Goal: Information Seeking & Learning: Learn about a topic

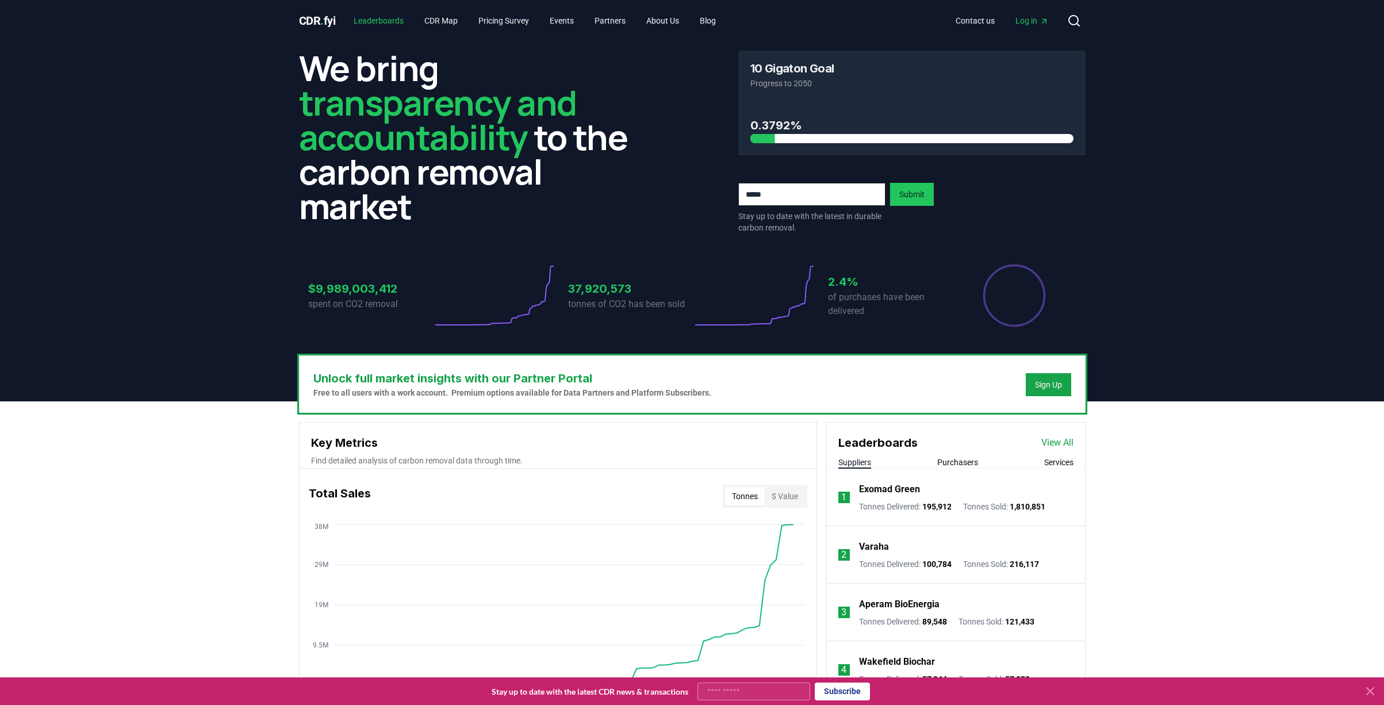
click at [378, 18] on link "Leaderboards" at bounding box center [378, 20] width 68 height 21
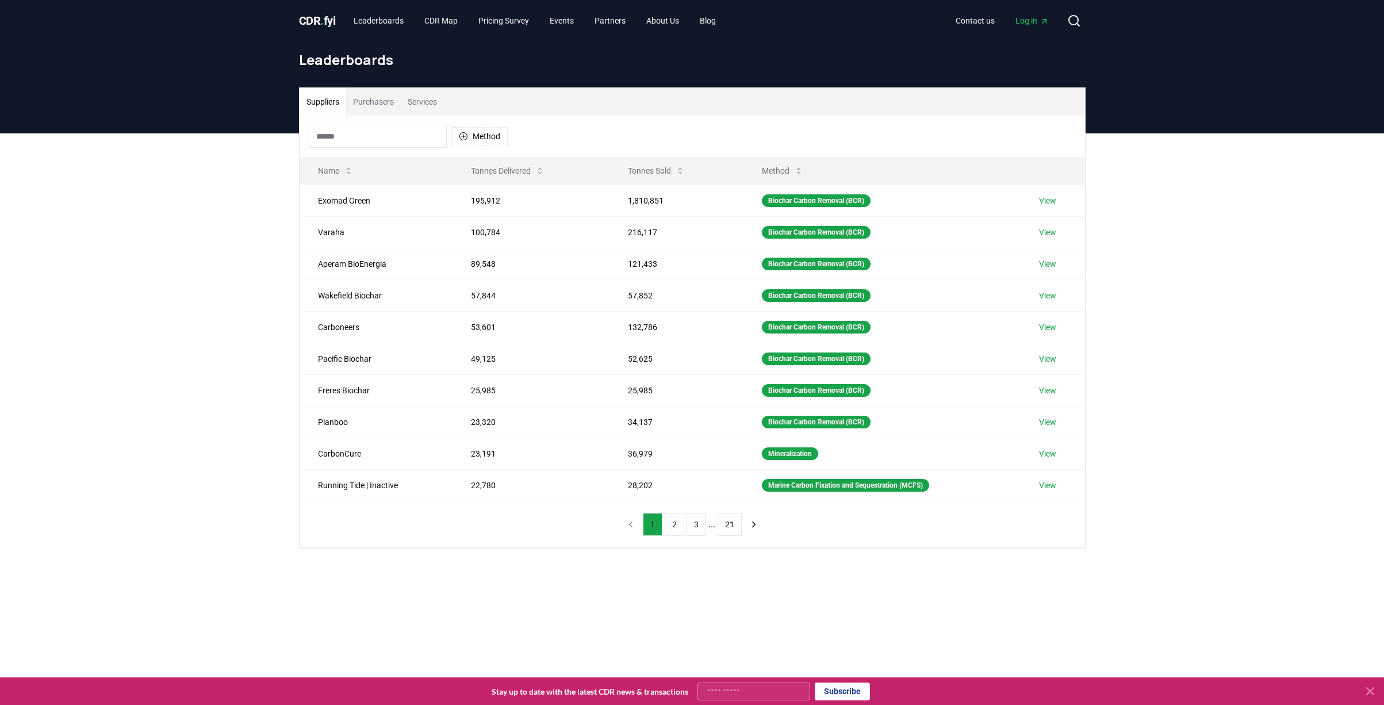
click at [371, 104] on button "Purchasers" at bounding box center [373, 102] width 55 height 28
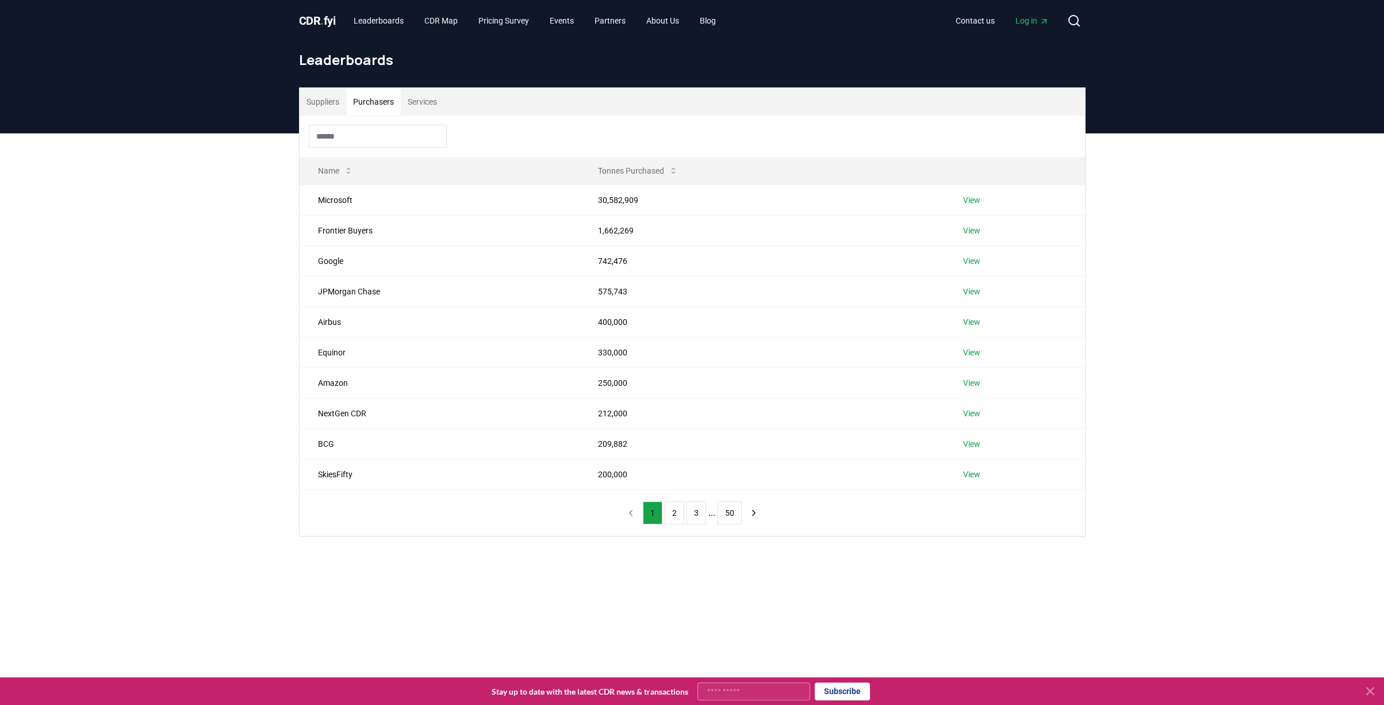
click at [402, 132] on input at bounding box center [378, 136] width 138 height 23
click at [799, 135] on div at bounding box center [691, 136] width 785 height 41
drag, startPoint x: 597, startPoint y: 445, endPoint x: 671, endPoint y: 445, distance: 73.6
click at [668, 445] on td "209,882" at bounding box center [761, 443] width 365 height 30
click at [673, 509] on button "2" at bounding box center [674, 512] width 20 height 23
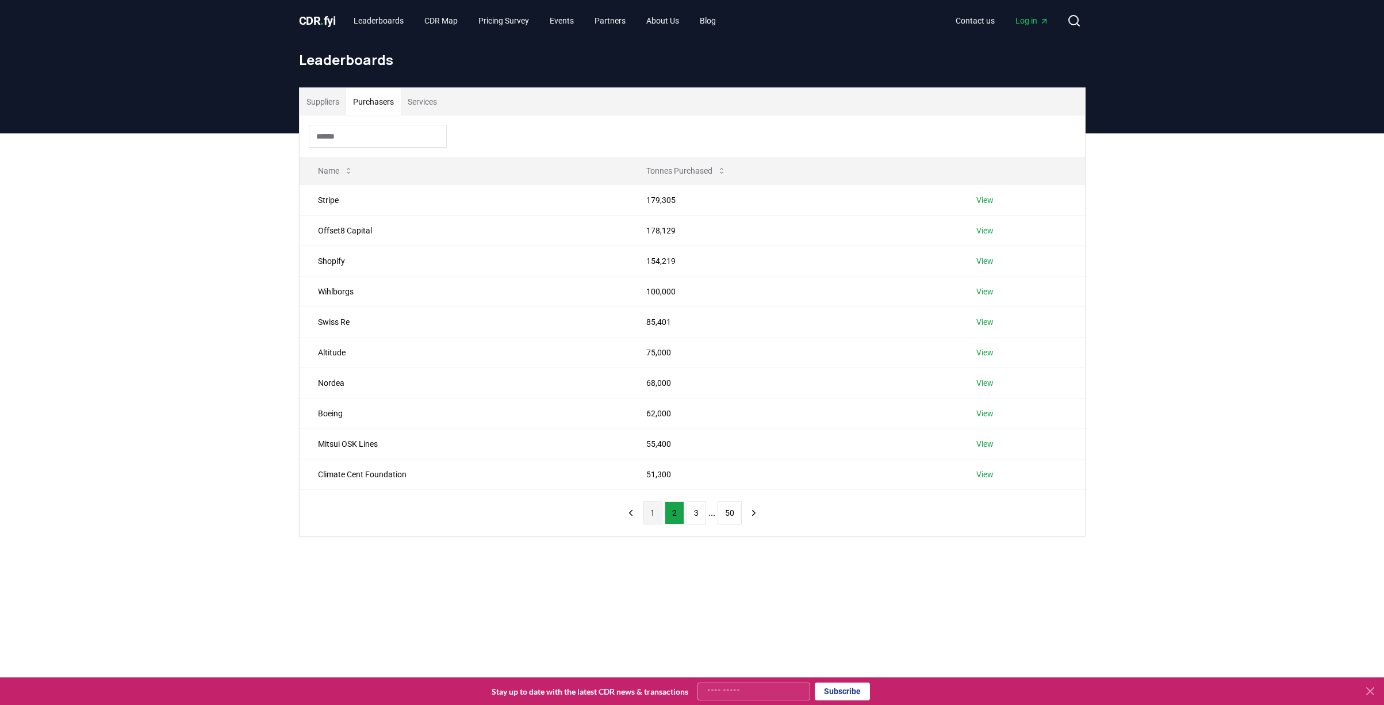
click at [650, 515] on button "1" at bounding box center [653, 512] width 20 height 23
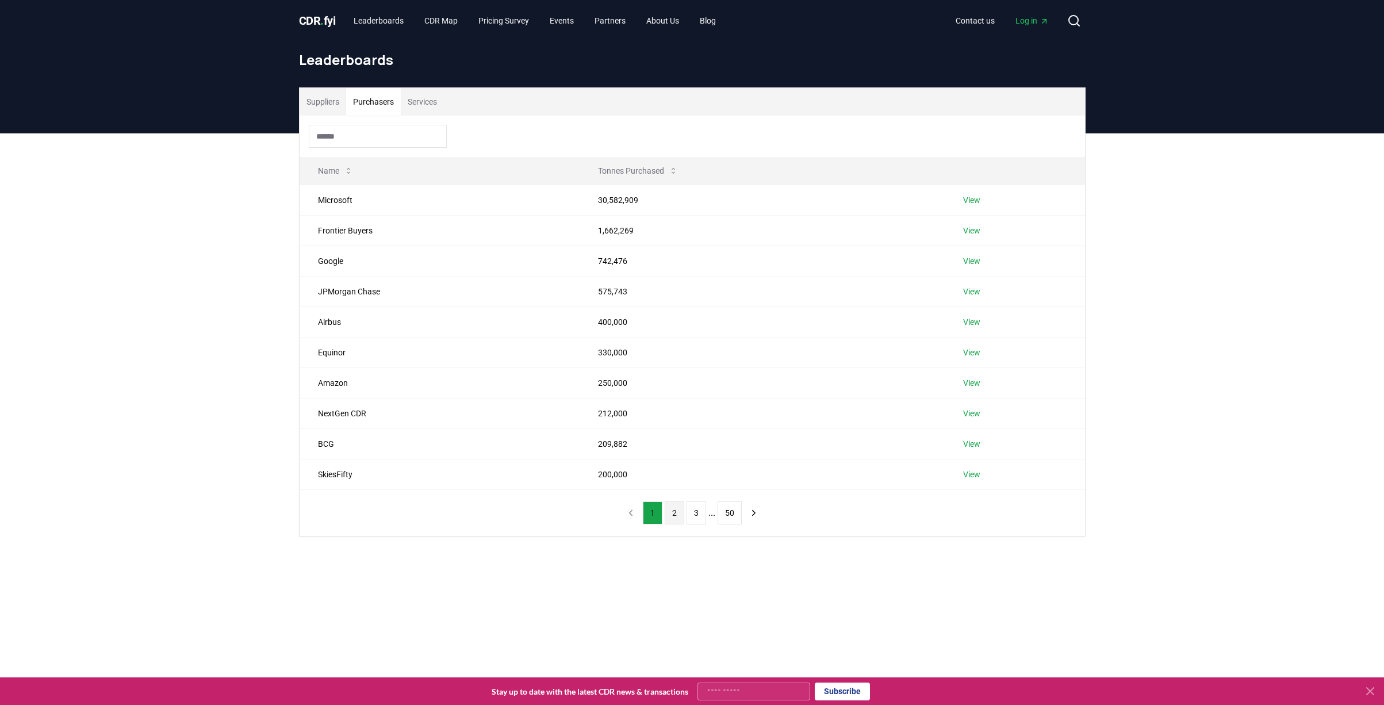
click at [668, 513] on button "2" at bounding box center [674, 512] width 20 height 23
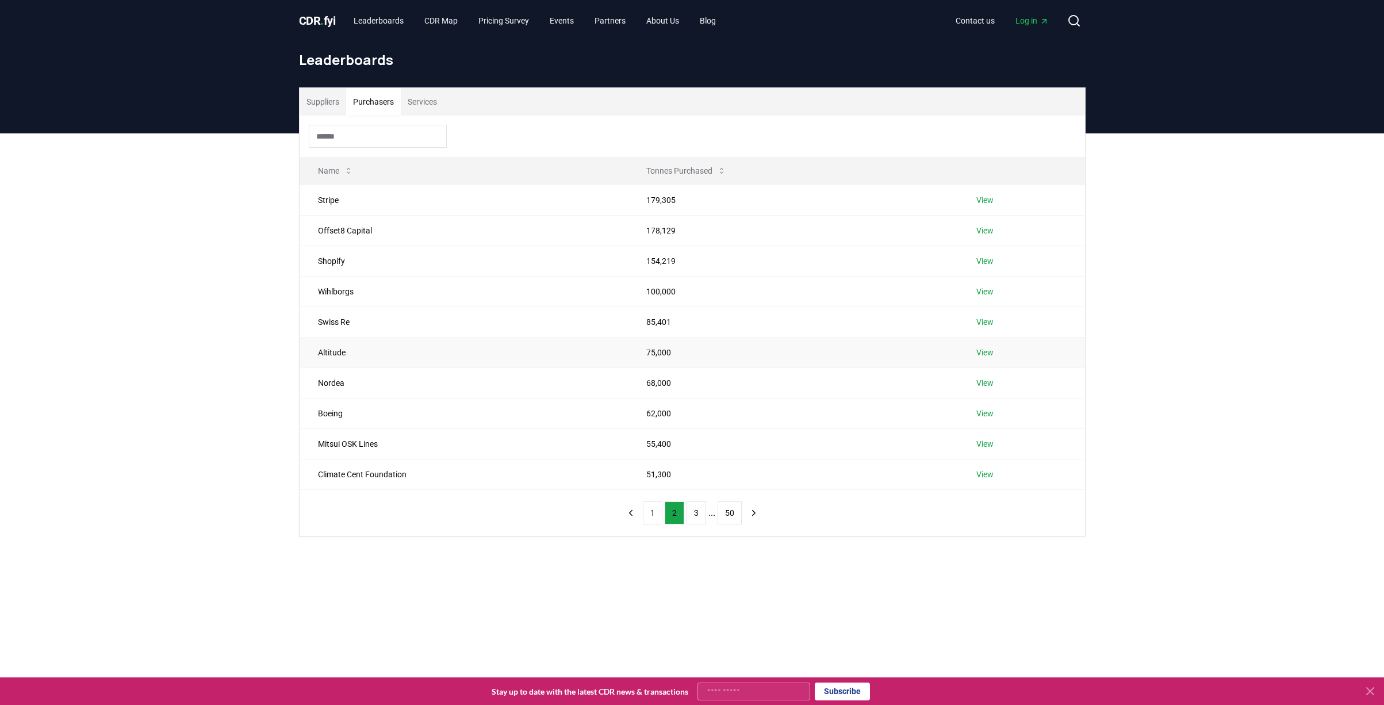
click at [984, 356] on link "View" at bounding box center [984, 352] width 17 height 11
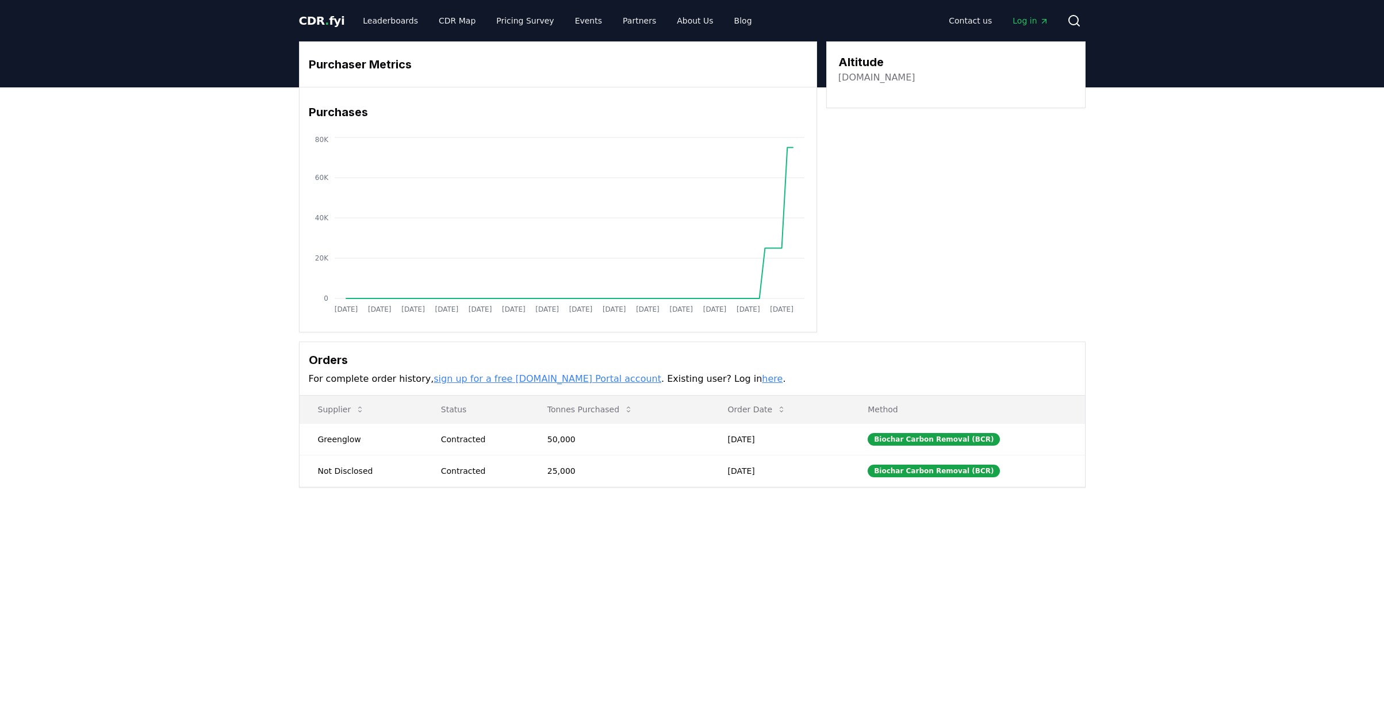
click at [683, 473] on td "25,000" at bounding box center [619, 471] width 180 height 32
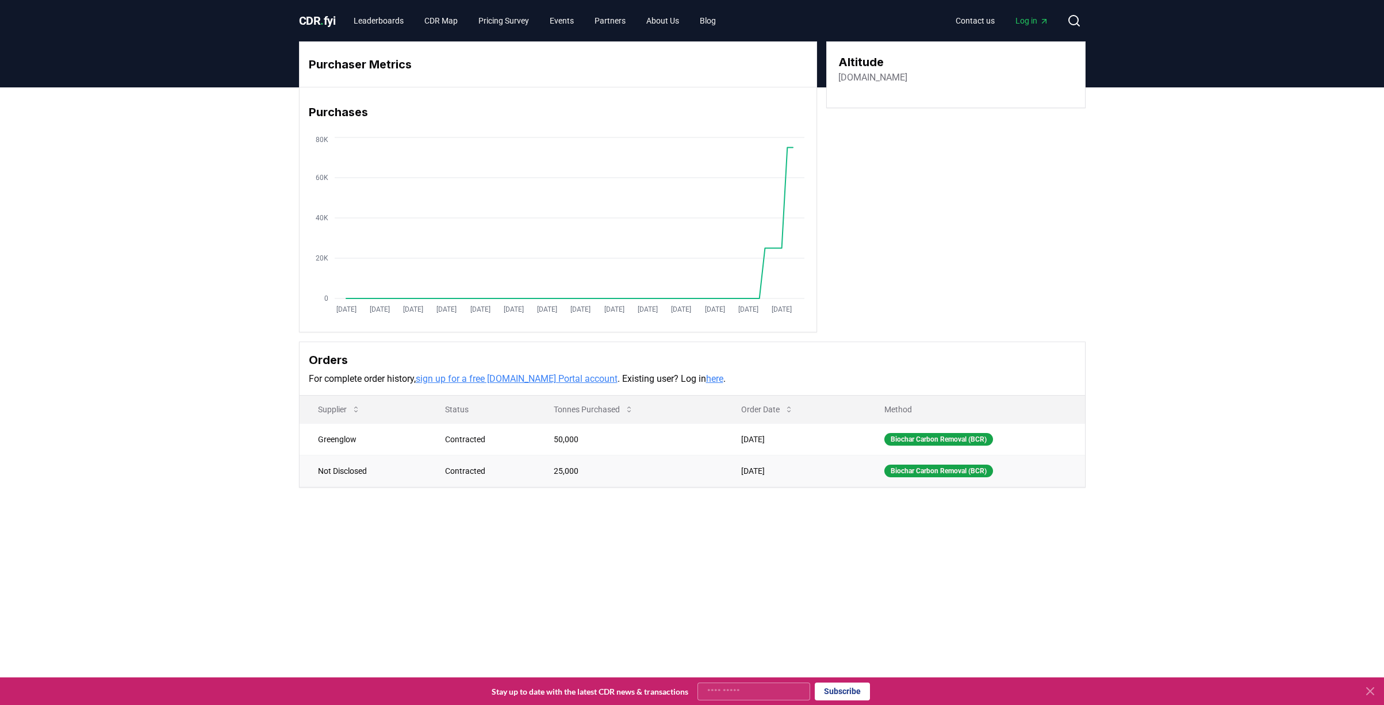
drag, startPoint x: 553, startPoint y: 458, endPoint x: 608, endPoint y: 458, distance: 54.6
click at [587, 458] on td "25,000" at bounding box center [628, 471] width 187 height 32
click at [608, 458] on td "25,000" at bounding box center [628, 471] width 187 height 32
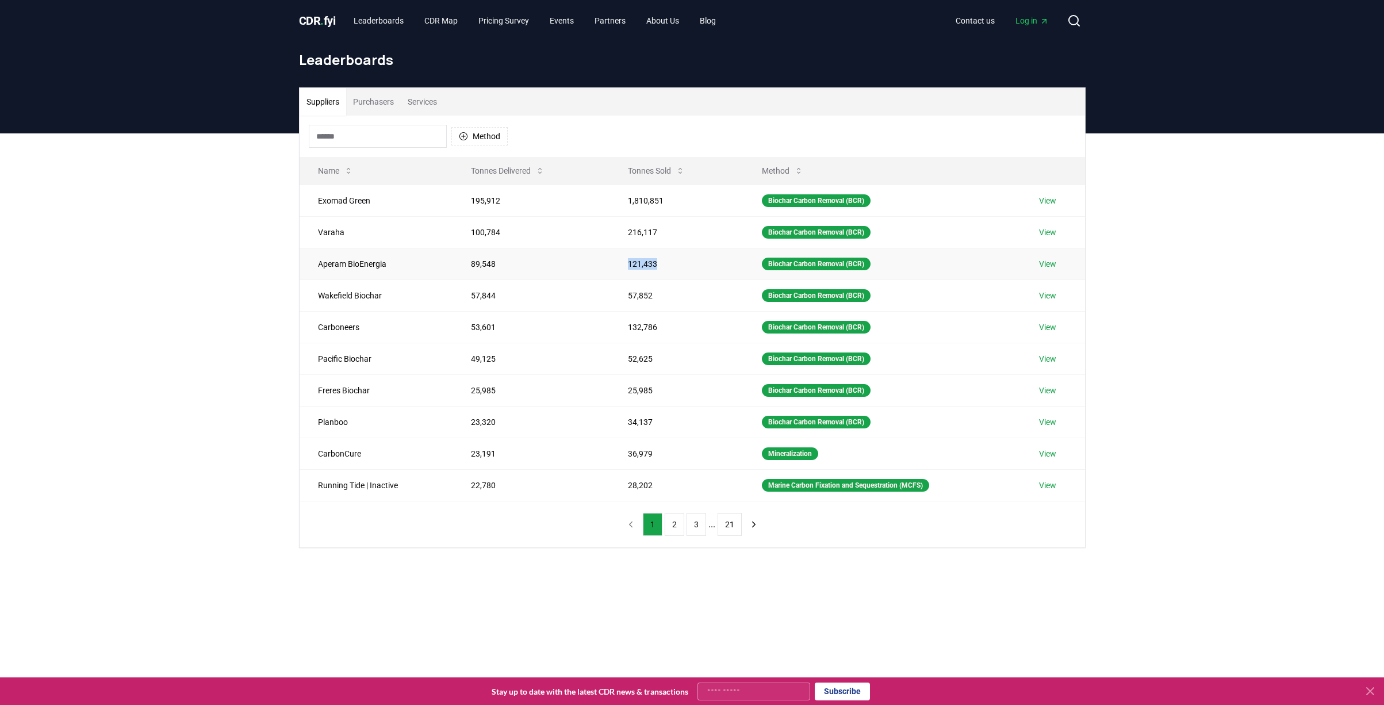
drag, startPoint x: 610, startPoint y: 262, endPoint x: 687, endPoint y: 262, distance: 76.4
click at [685, 262] on tr "Aperam BioEnergia 89,548 121,433 Biochar Carbon Removal (BCR) View" at bounding box center [691, 264] width 785 height 32
click at [687, 262] on td "121,433" at bounding box center [675, 264] width 133 height 32
